Goal: Information Seeking & Learning: Check status

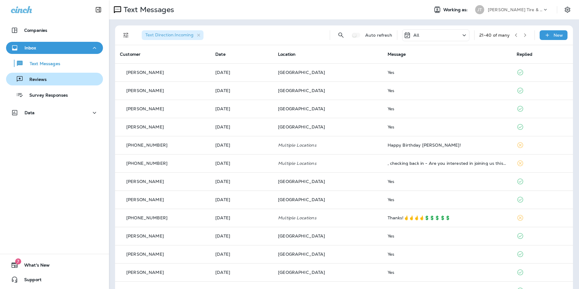
click at [41, 77] on p "Reviews" at bounding box center [34, 80] width 23 height 6
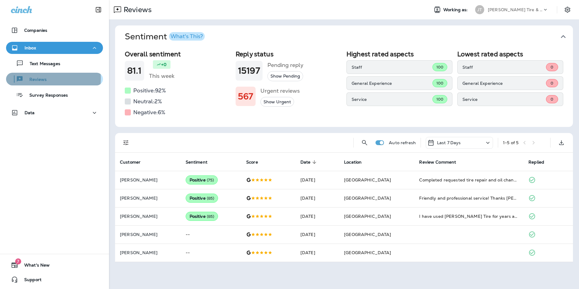
click at [49, 78] on div "Reviews" at bounding box center [54, 79] width 92 height 9
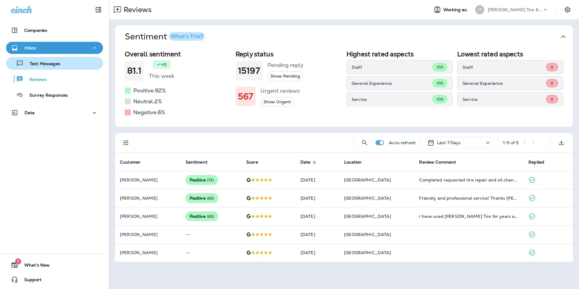
click at [48, 67] on div "Text Messages" at bounding box center [34, 63] width 52 height 9
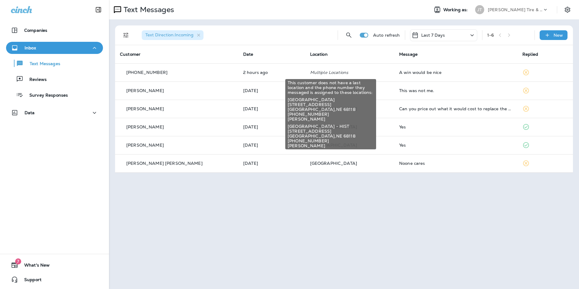
click at [357, 76] on div "This customer does not have a last location and the phone number they messaged …" at bounding box center [331, 112] width 92 height 75
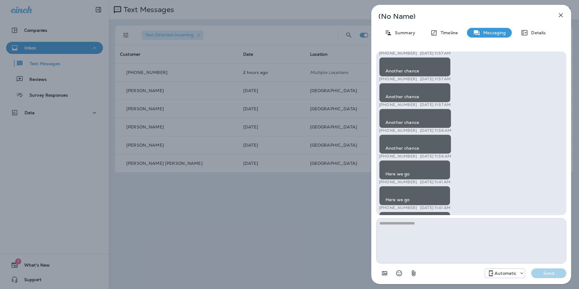
scroll to position [-1723, 0]
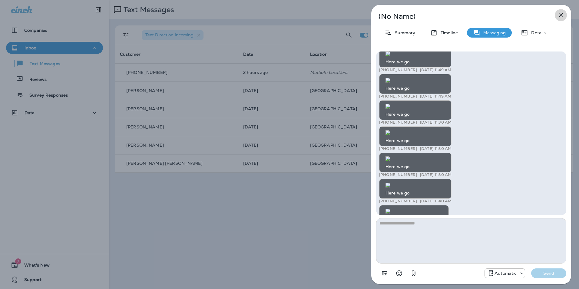
click at [561, 16] on icon "button" at bounding box center [560, 15] width 7 height 7
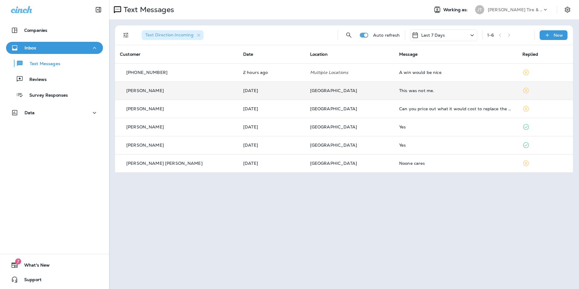
click at [368, 95] on td "[GEOGRAPHIC_DATA]" at bounding box center [349, 90] width 89 height 18
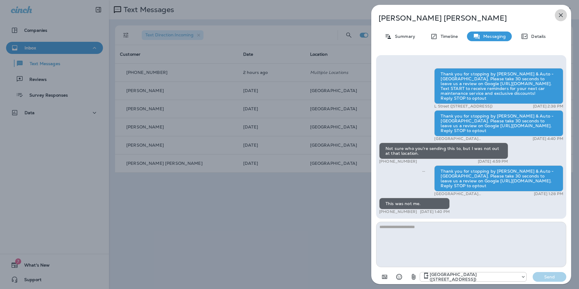
click at [560, 15] on icon "button" at bounding box center [560, 15] width 7 height 7
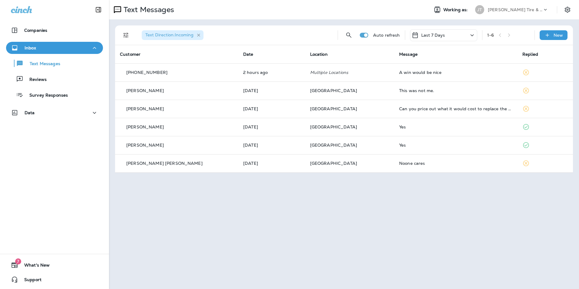
click at [198, 36] on icon "button" at bounding box center [198, 35] width 3 height 3
click at [127, 37] on icon "Filters" at bounding box center [125, 35] width 7 height 7
